Goal: Check status: Check status

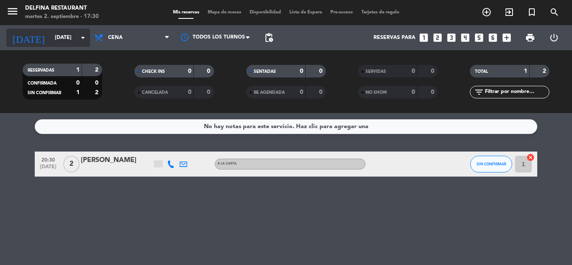
click at [65, 39] on input "[DATE]" at bounding box center [86, 38] width 71 height 14
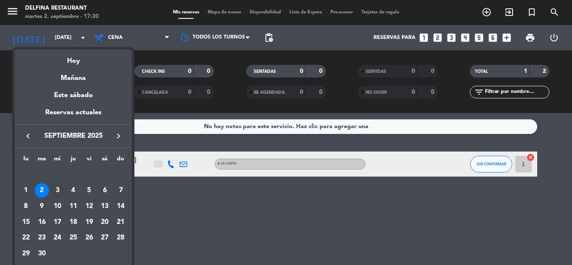
click at [57, 188] on div "3" at bounding box center [57, 190] width 14 height 14
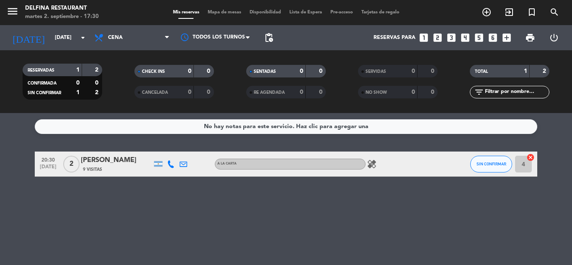
click at [374, 168] on icon "healing" at bounding box center [372, 164] width 10 height 10
click at [126, 106] on div "RESERVADAS 1 2 CONFIRMADA 0 0 SIN CONFIRMAR 1 2 CHECK INS 0 0 CANCELADA 0 0 SEN…" at bounding box center [286, 81] width 572 height 63
click at [56, 39] on input "[DATE]" at bounding box center [86, 38] width 71 height 14
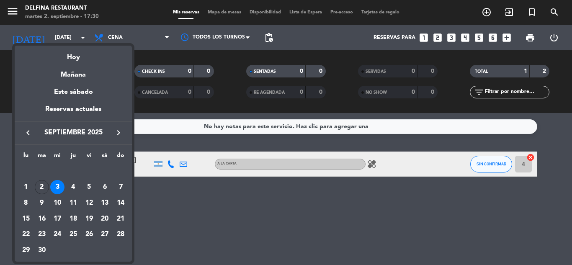
click at [105, 33] on div at bounding box center [286, 132] width 572 height 265
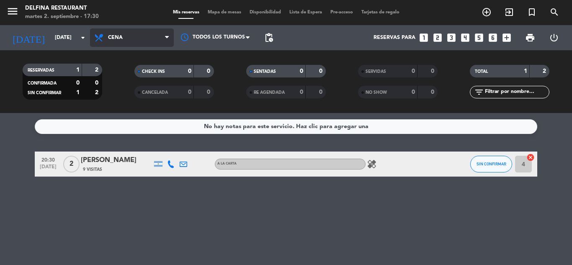
click at [113, 32] on span "Cena" at bounding box center [132, 37] width 84 height 18
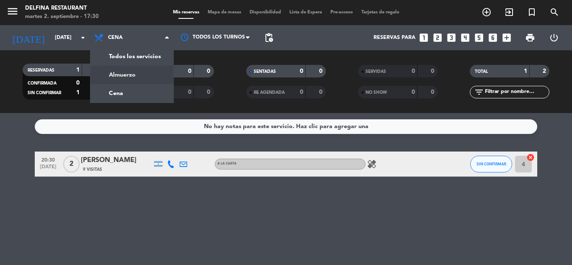
click at [116, 71] on div "menu [PERSON_NAME] Restaurant [DATE] 2. septiembre - 17:30 Mis reservas Mapa de…" at bounding box center [286, 56] width 572 height 113
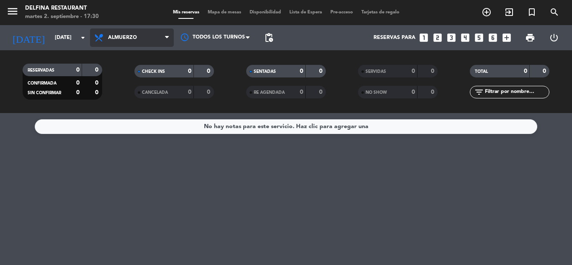
click at [117, 39] on span "Almuerzo" at bounding box center [122, 38] width 29 height 6
click at [120, 97] on div "menu [PERSON_NAME] Restaurant [DATE] 2. septiembre - 17:30 Mis reservas Mapa de…" at bounding box center [286, 56] width 572 height 113
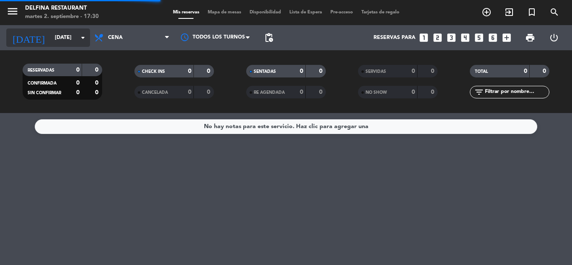
click at [57, 39] on input "[DATE]" at bounding box center [86, 38] width 71 height 14
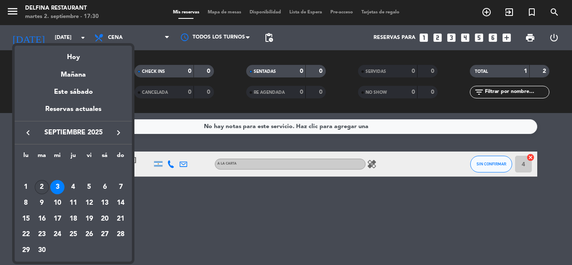
click at [41, 187] on div "2" at bounding box center [42, 187] width 14 height 14
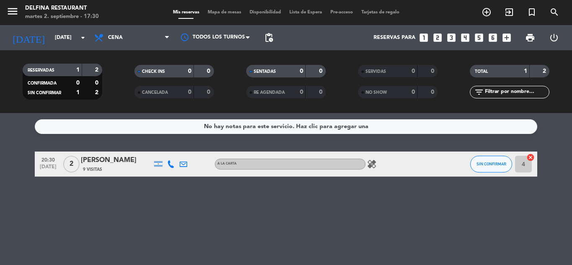
type input "[DATE]"
